Goal: Information Seeking & Learning: Learn about a topic

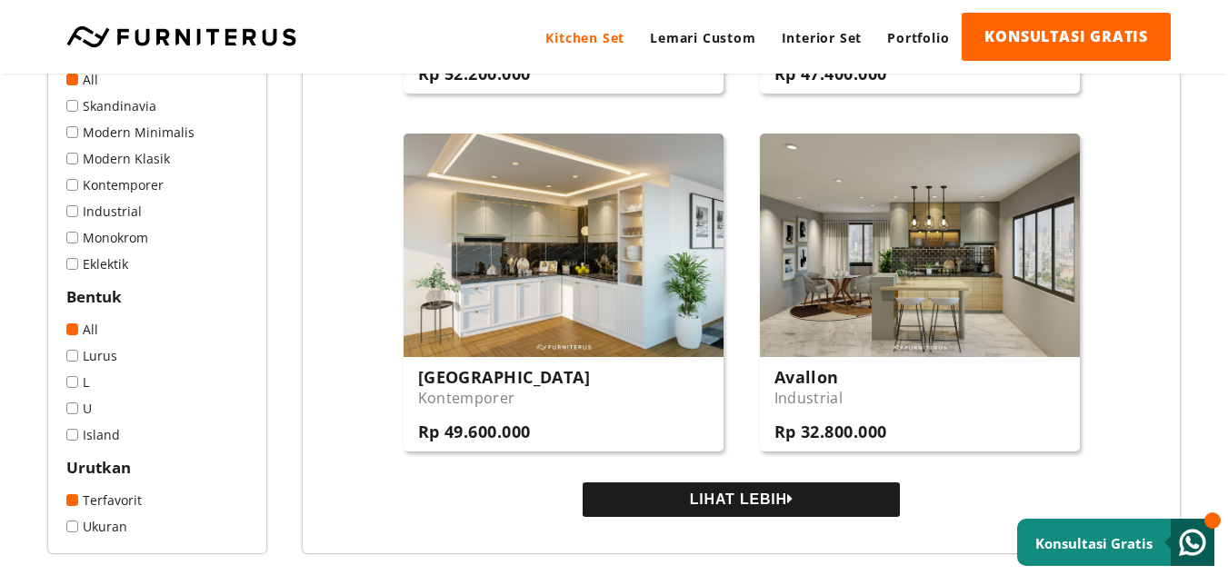
scroll to position [1691, 0]
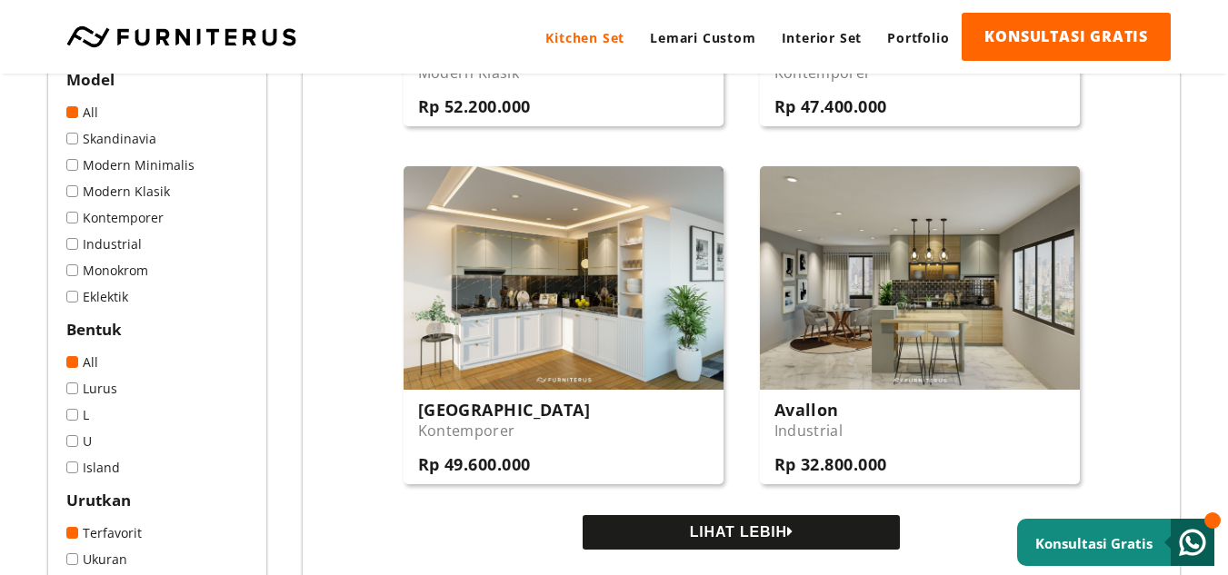
click at [710, 535] on button "LIHAT LEBIH" at bounding box center [741, 532] width 317 height 35
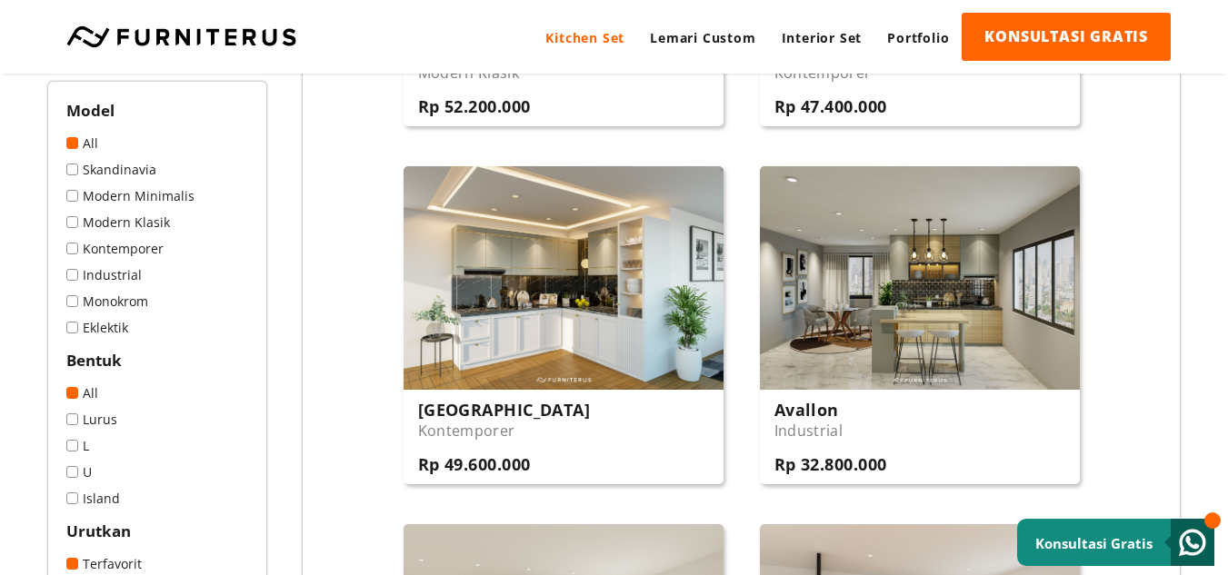
click at [76, 202] on link "Modern Minimalis" at bounding box center [157, 195] width 182 height 17
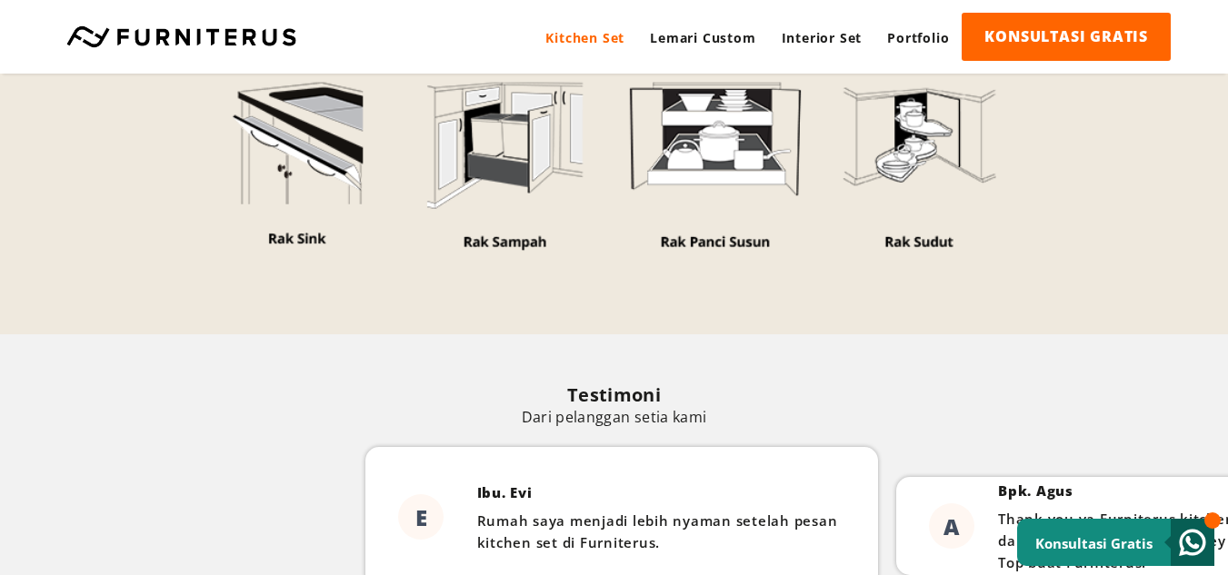
scroll to position [3272, 0]
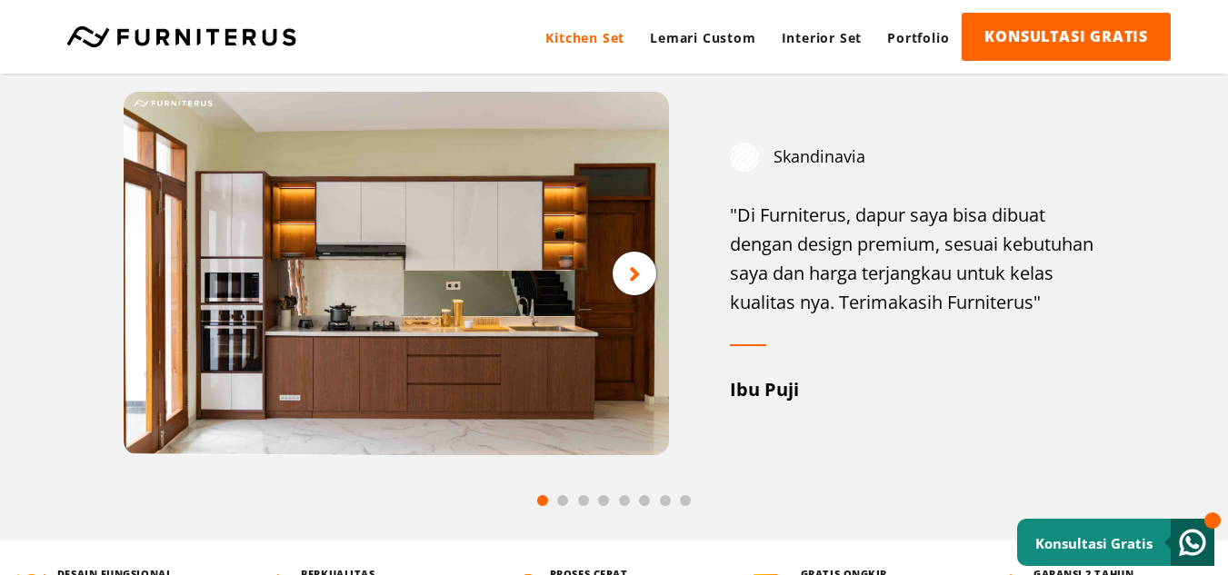
scroll to position [2363, 0]
click at [613, 283] on div at bounding box center [635, 275] width 44 height 44
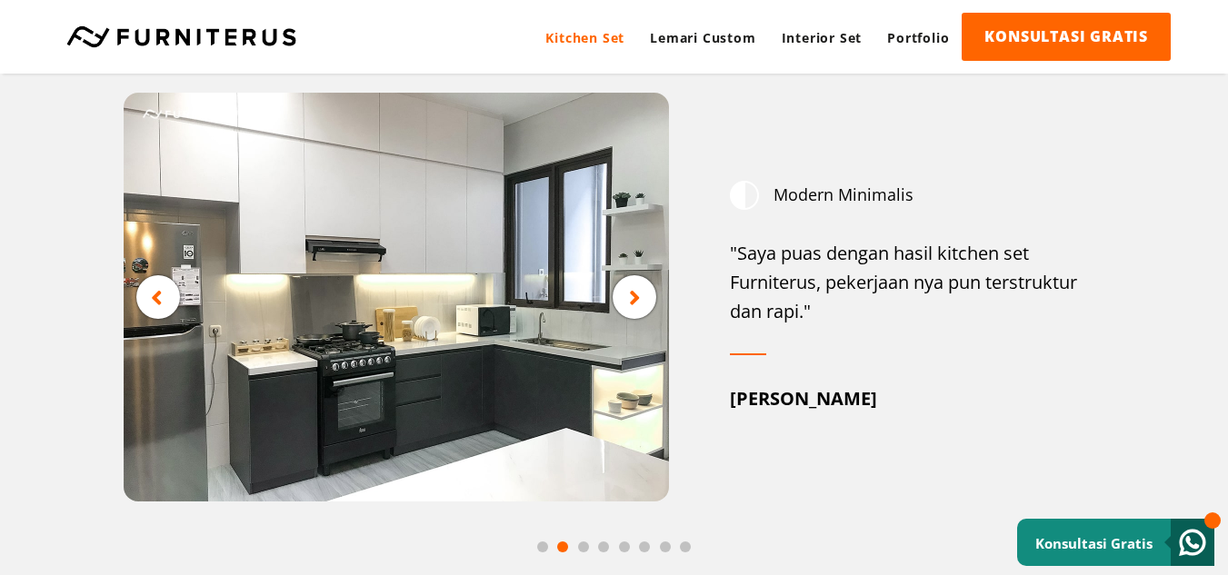
click at [630, 307] on icon at bounding box center [635, 297] width 12 height 23
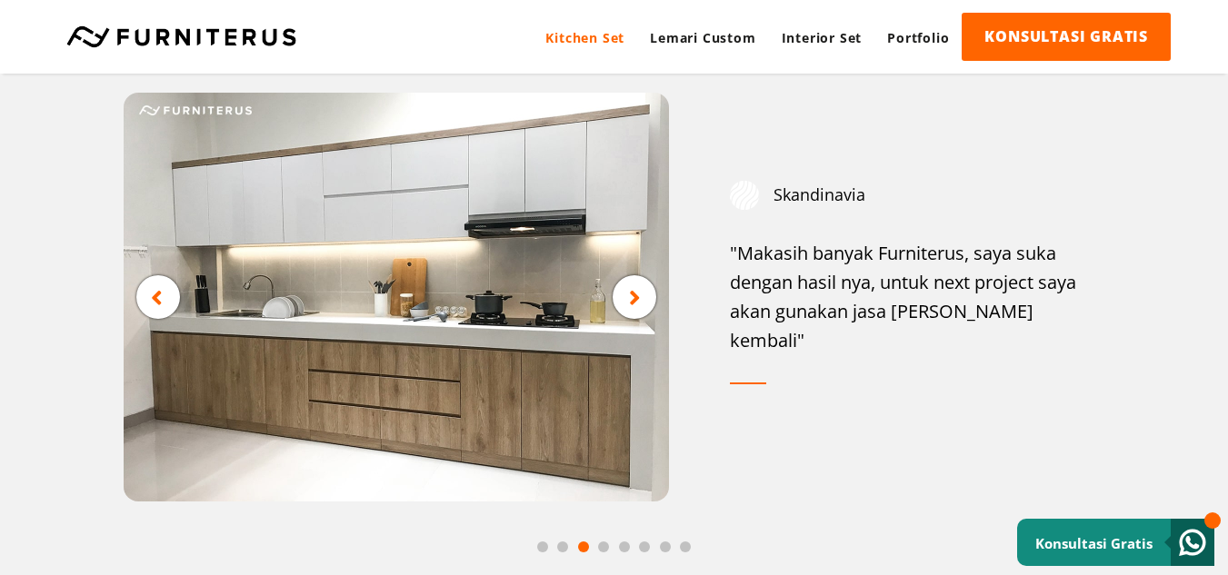
click at [630, 307] on icon at bounding box center [635, 297] width 12 height 23
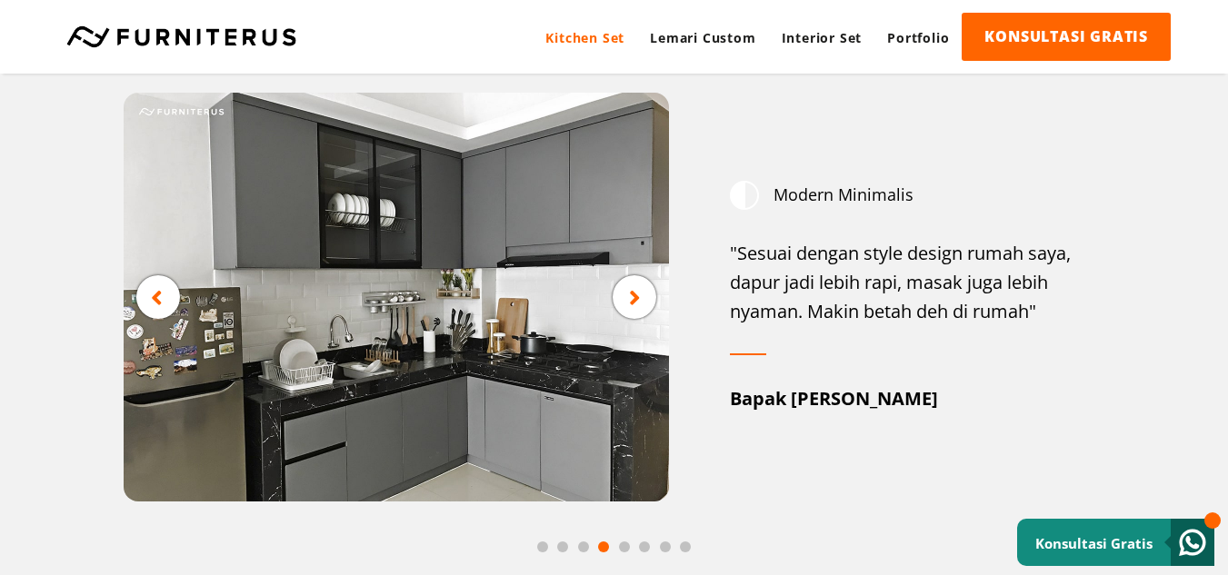
click at [630, 307] on icon at bounding box center [635, 297] width 12 height 23
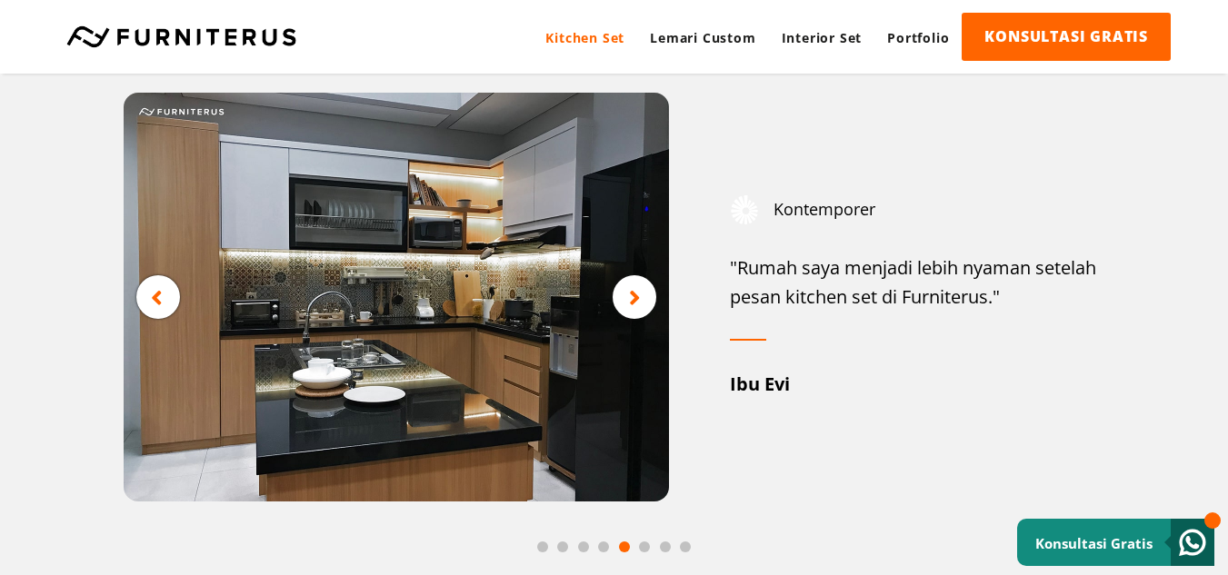
click at [630, 307] on icon at bounding box center [635, 297] width 12 height 23
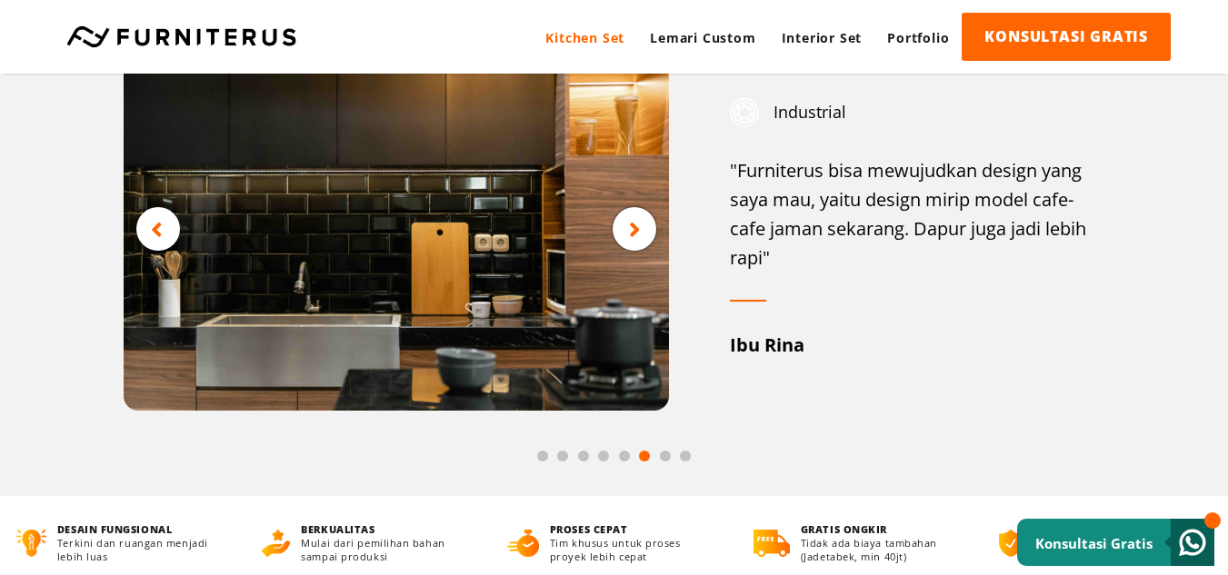
scroll to position [2454, 0]
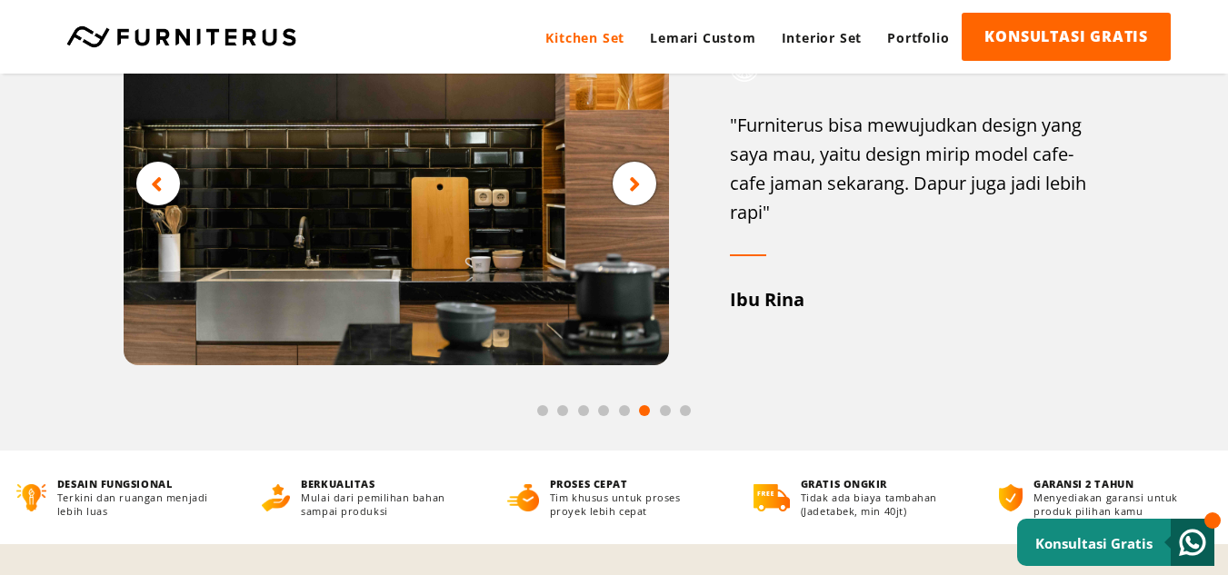
click at [641, 198] on div at bounding box center [635, 184] width 44 height 44
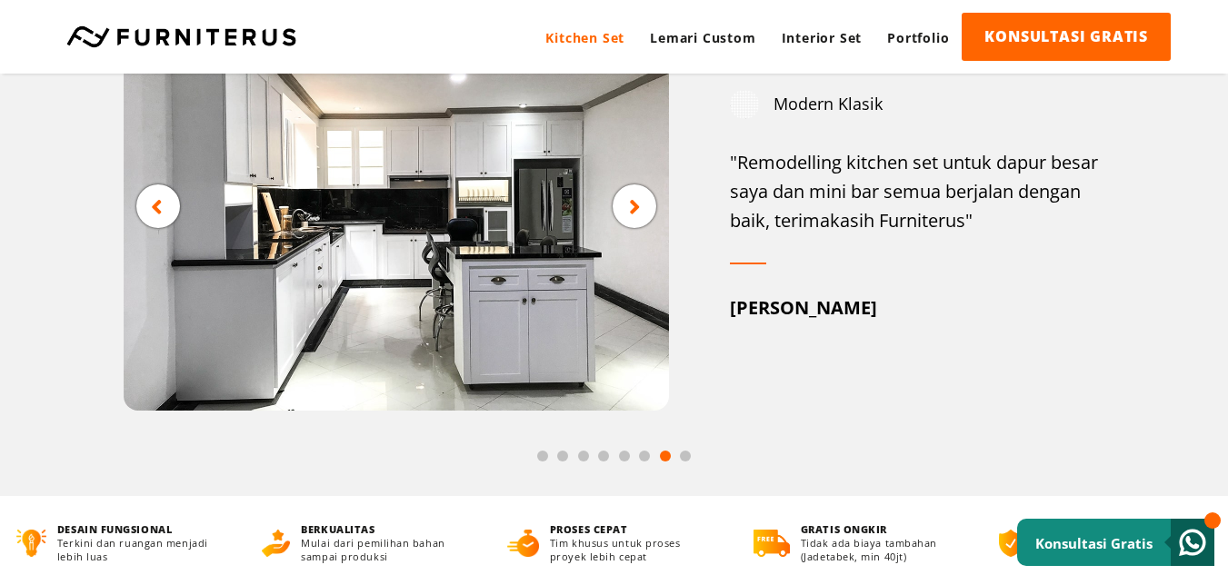
click at [641, 198] on div at bounding box center [635, 207] width 44 height 44
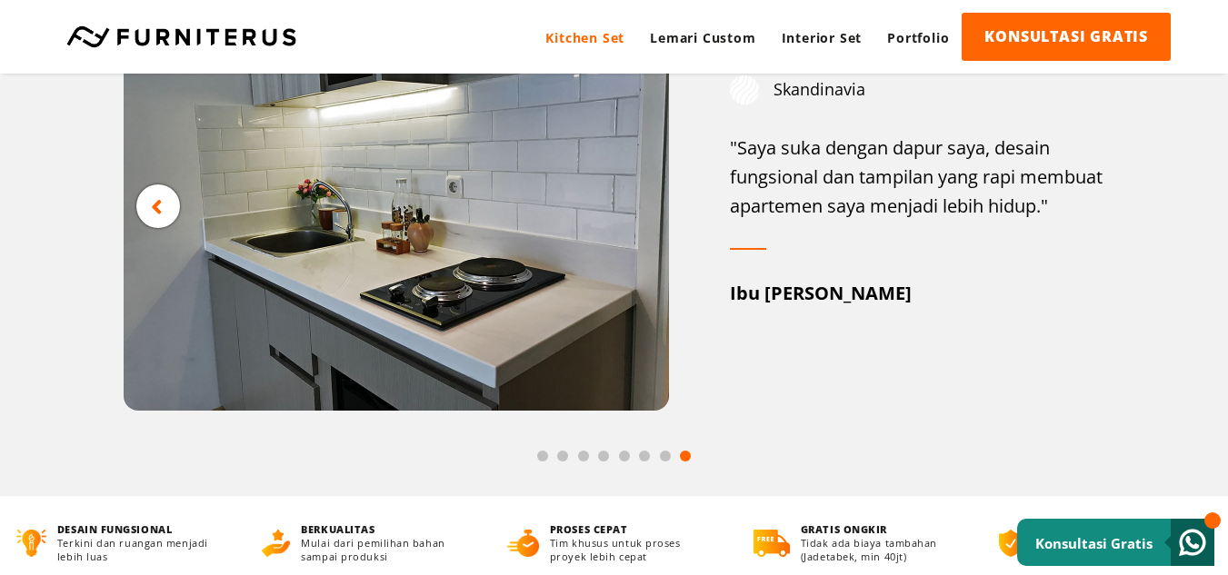
click at [162, 211] on icon at bounding box center [157, 206] width 12 height 23
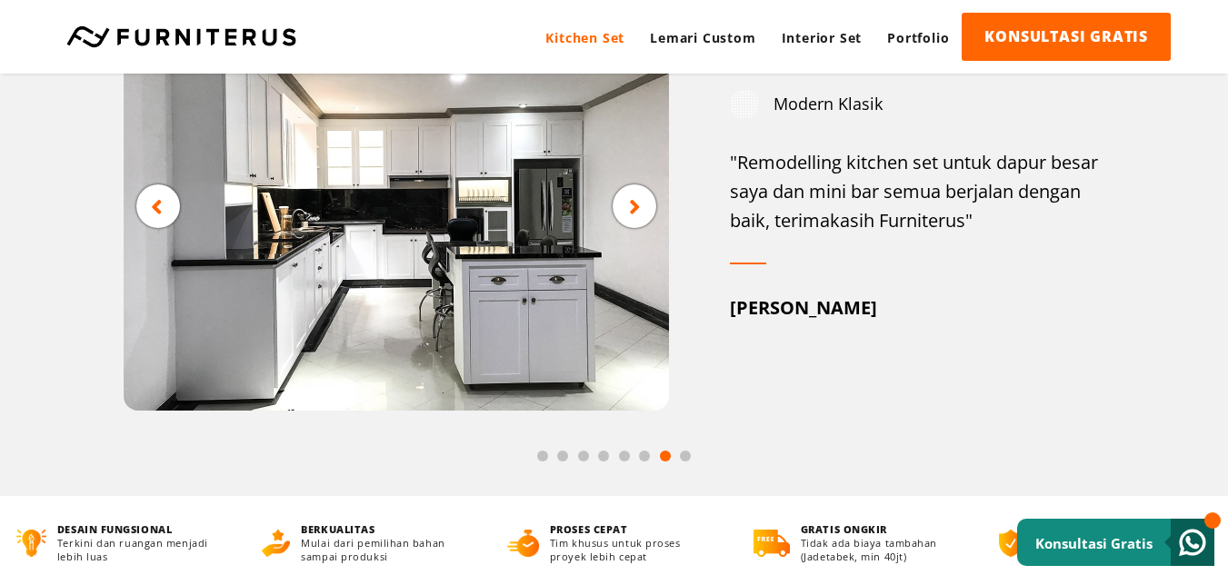
click at [162, 211] on icon at bounding box center [157, 206] width 12 height 23
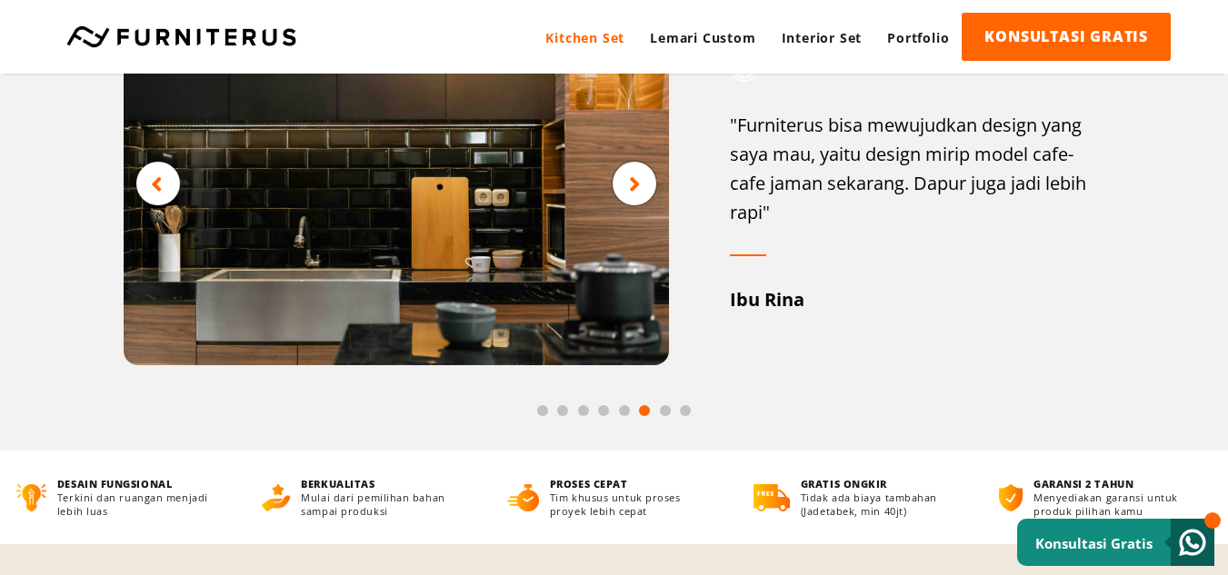
click at [165, 190] on div at bounding box center [158, 184] width 44 height 44
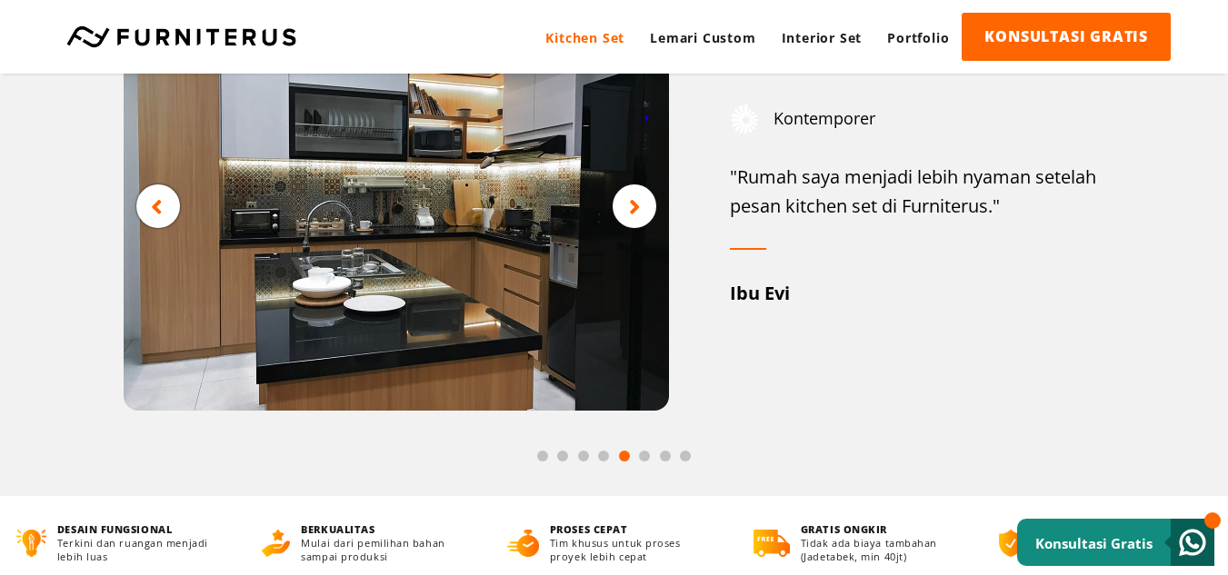
click at [165, 190] on div at bounding box center [158, 207] width 44 height 44
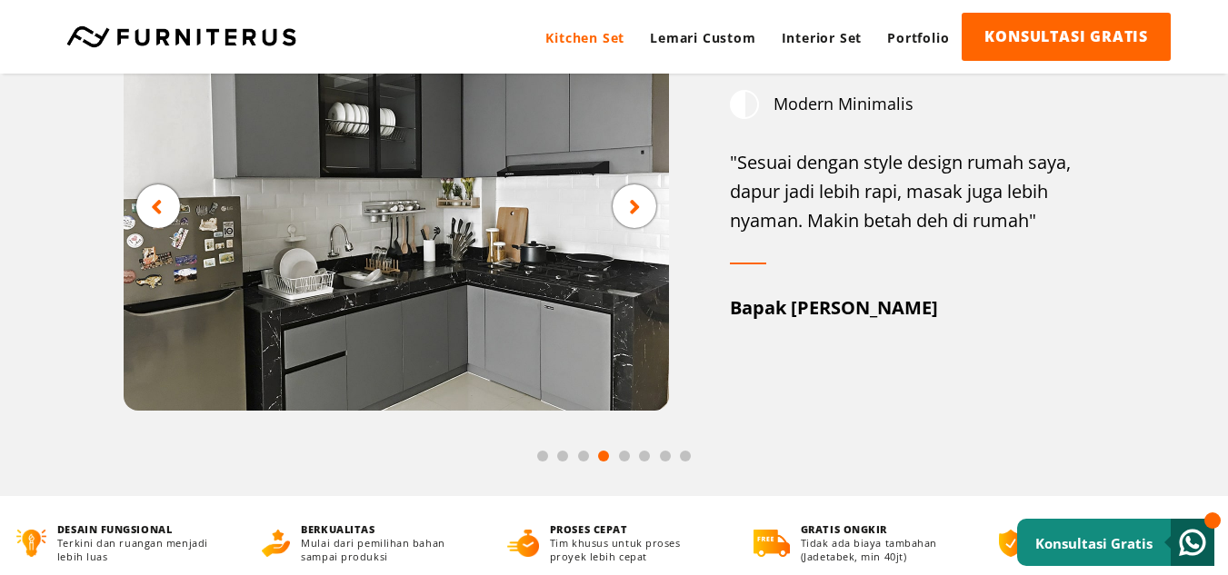
click at [162, 218] on icon at bounding box center [157, 206] width 12 height 23
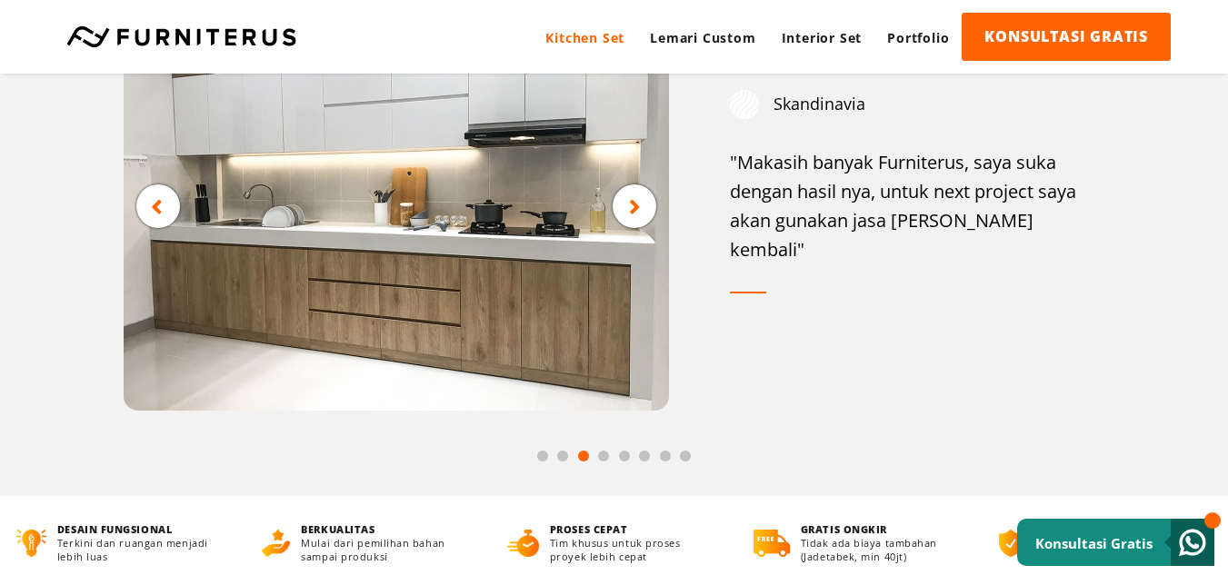
click at [162, 218] on icon at bounding box center [157, 206] width 12 height 23
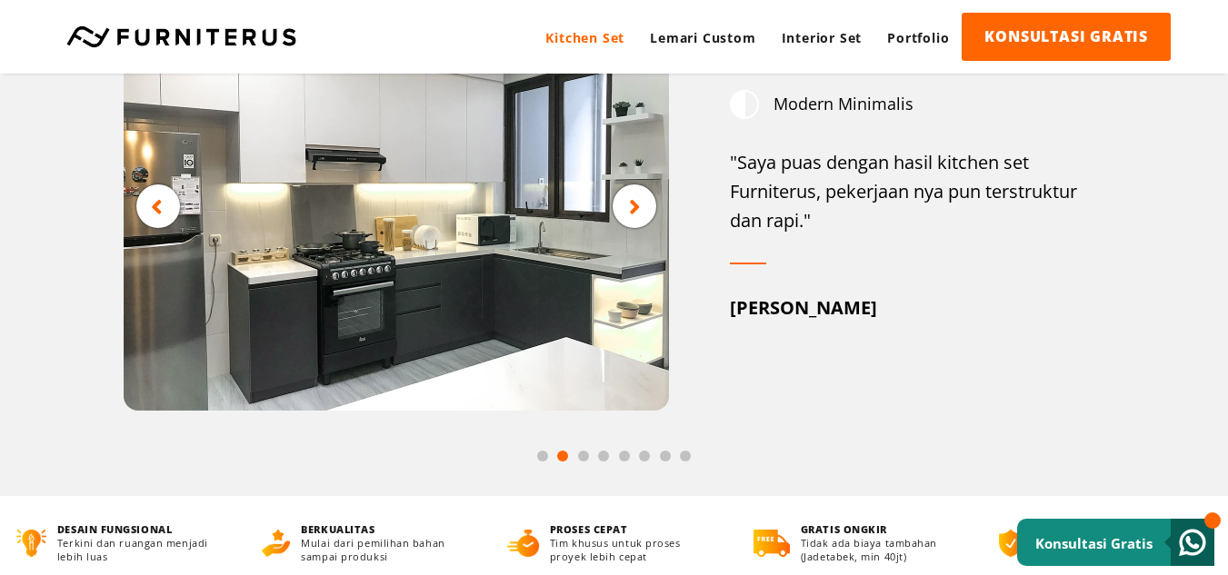
click at [162, 218] on icon at bounding box center [157, 206] width 12 height 23
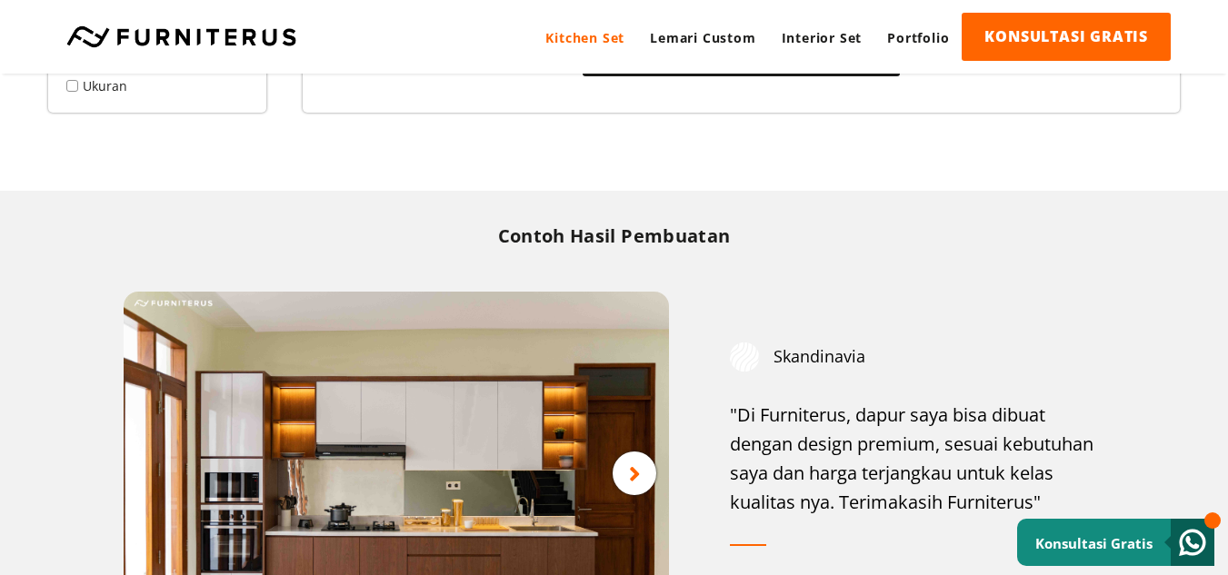
scroll to position [2091, 0]
